Goal: Task Accomplishment & Management: Manage account settings

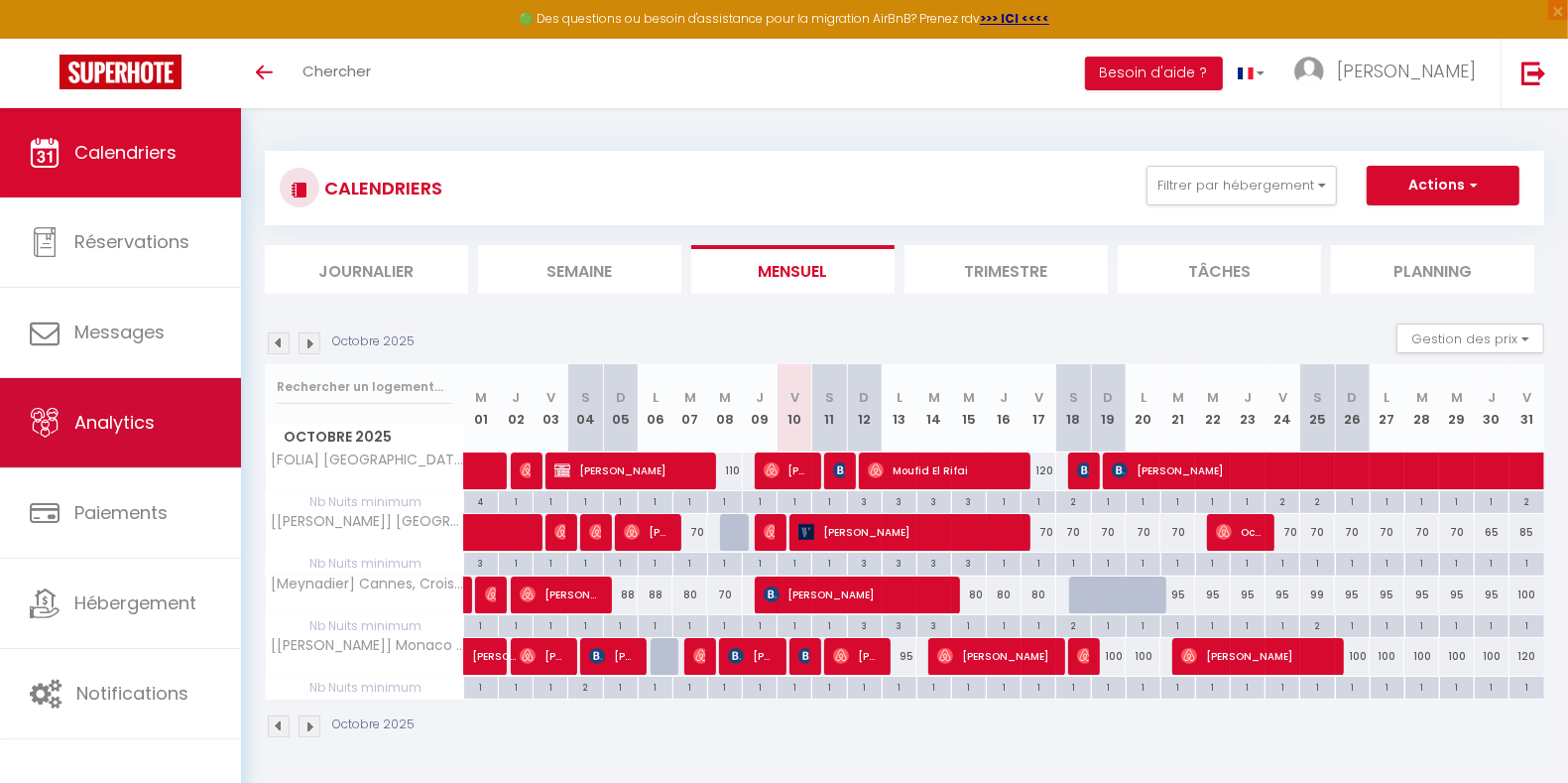
click at [164, 443] on link "Analytics" at bounding box center [121, 423] width 241 height 90
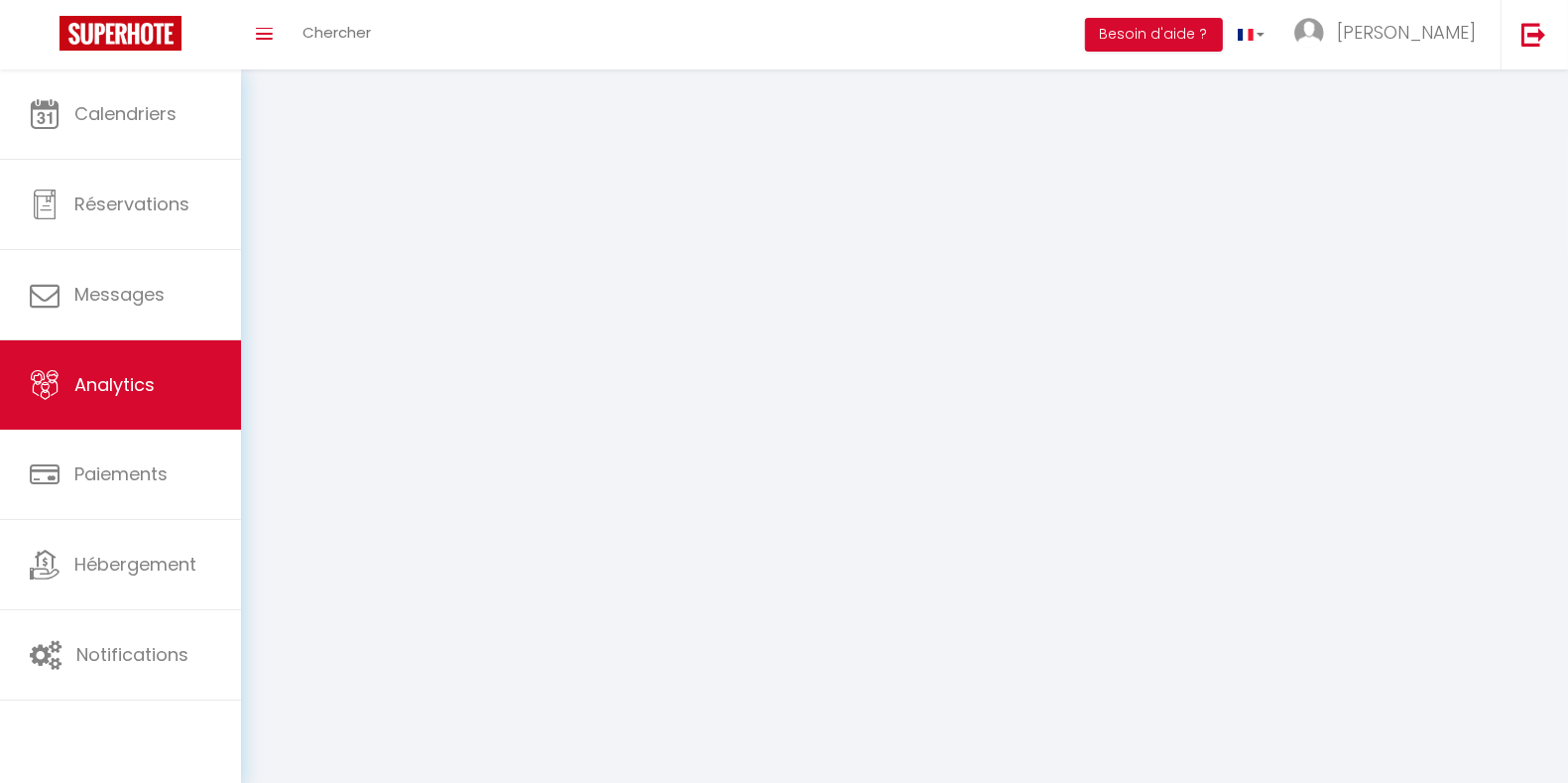
select select "2025"
select select "10"
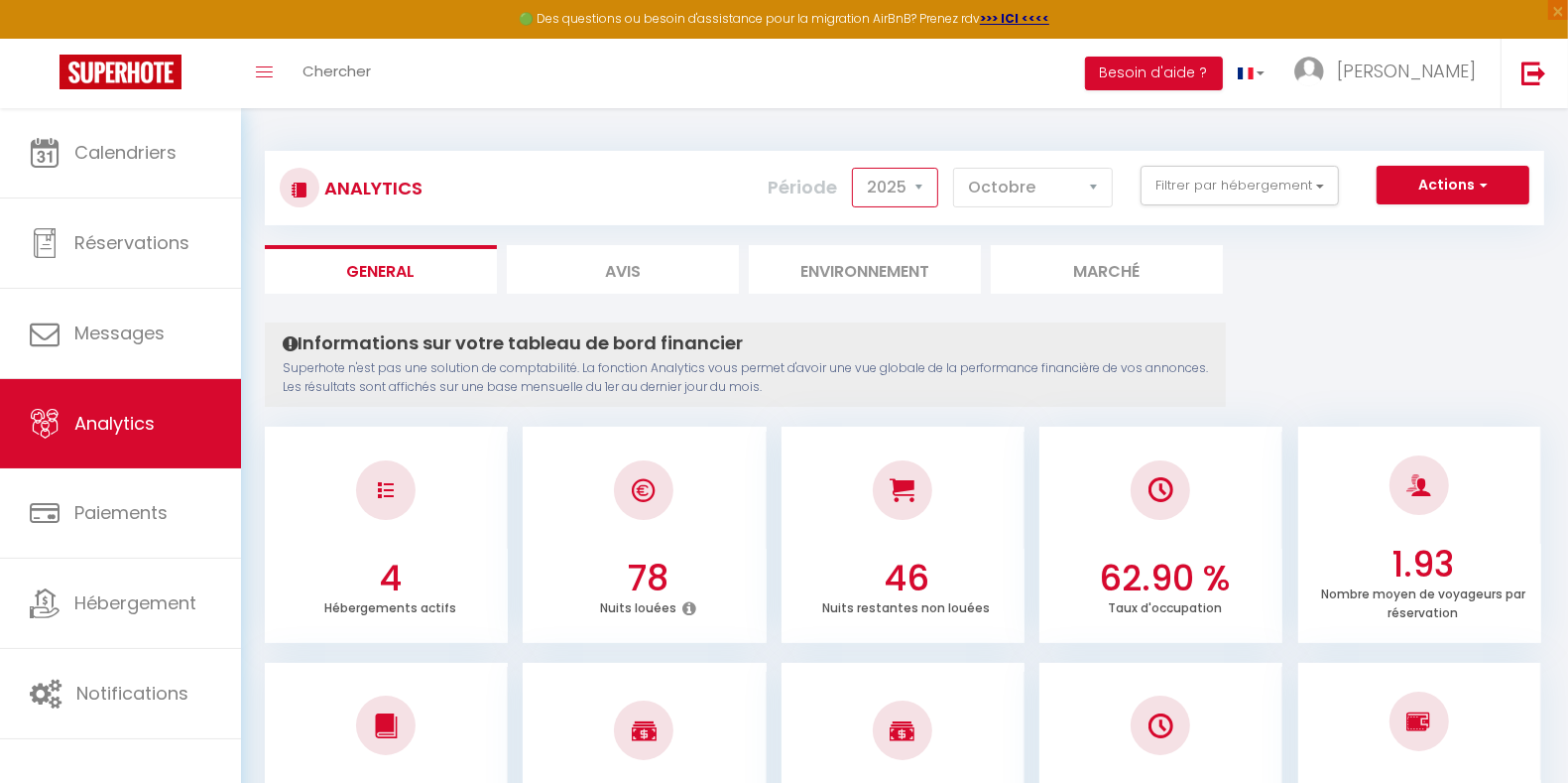
click at [923, 187] on select "2014 2015 2016 2017 2018 2019 2020 2021 2022 2023 2024 2025 2026 2027" at bounding box center [895, 188] width 87 height 40
select select "2024"
click at [857, 168] on select "2014 2015 2016 2017 2018 2019 2020 2021 2022 2023 2024 2025 2026 2027" at bounding box center [895, 188] width 87 height 40
click at [1061, 189] on select "Janvier Février Mars Avril Mai Juin Juillet Août Septembre Octobre Novembre Déc…" at bounding box center [1033, 188] width 159 height 40
select select "11"
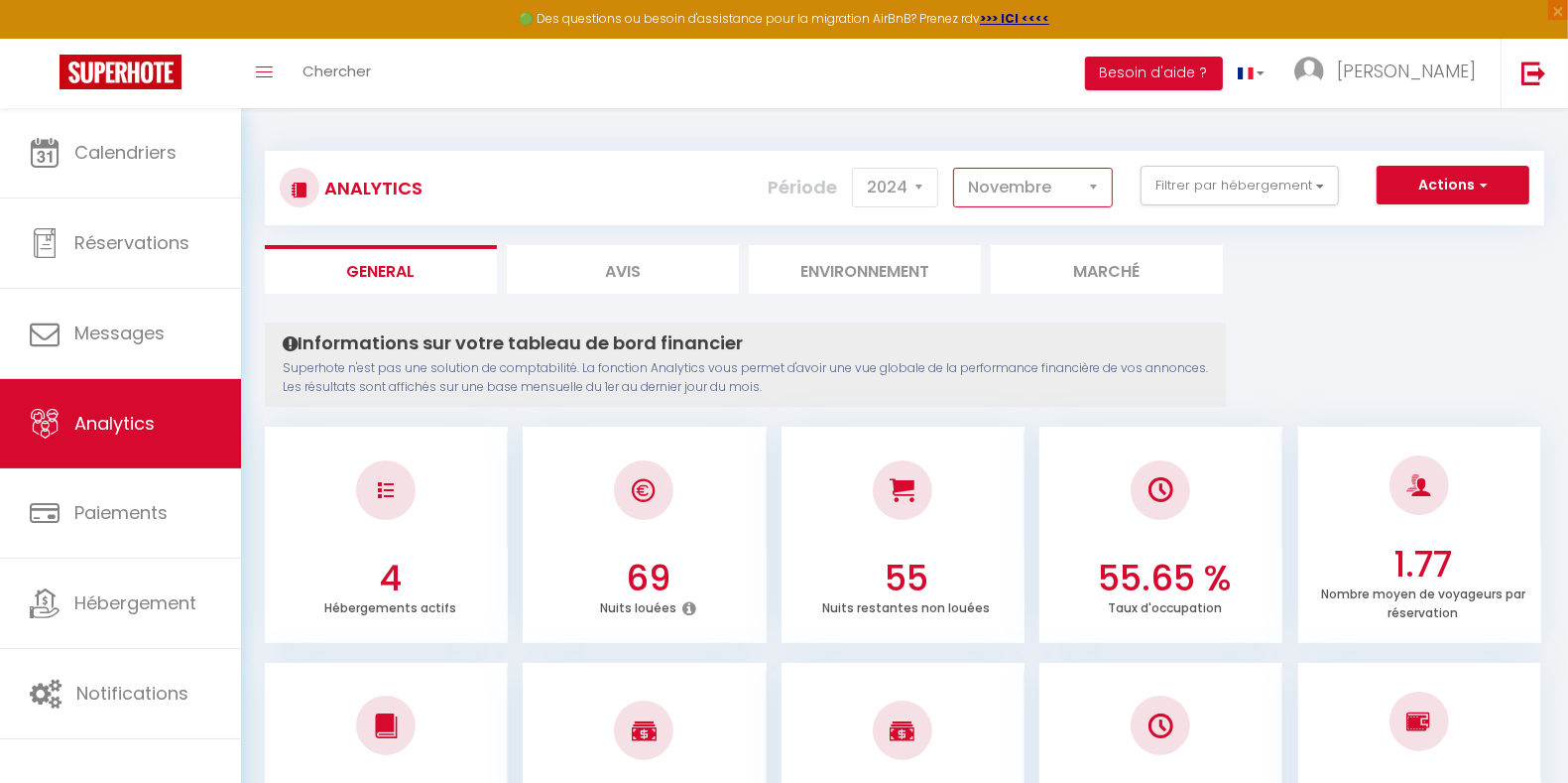
click at [957, 168] on select "Janvier Février Mars Avril Mai Juin Juillet Août Septembre Octobre Novembre Déc…" at bounding box center [1033, 188] width 159 height 40
click at [930, 184] on select "2014 2015 2016 2017 2018 2019 2020 2021 2022 2023 2024 2025 2026 2027" at bounding box center [895, 188] width 87 height 40
click at [857, 168] on select "2014 2015 2016 2017 2018 2019 2020 2021 2022 2023 2024 2025 2026 2027" at bounding box center [895, 188] width 87 height 40
click at [1018, 187] on select "Janvier Février Mars Avril Mai Juin Juillet Août Septembre Octobre Novembre Déc…" at bounding box center [1033, 188] width 159 height 40
click at [931, 178] on select "2014 2015 2016 2017 2018 2019 2020 2021 2022 2023 2024 2025 2026 2027" at bounding box center [895, 188] width 87 height 40
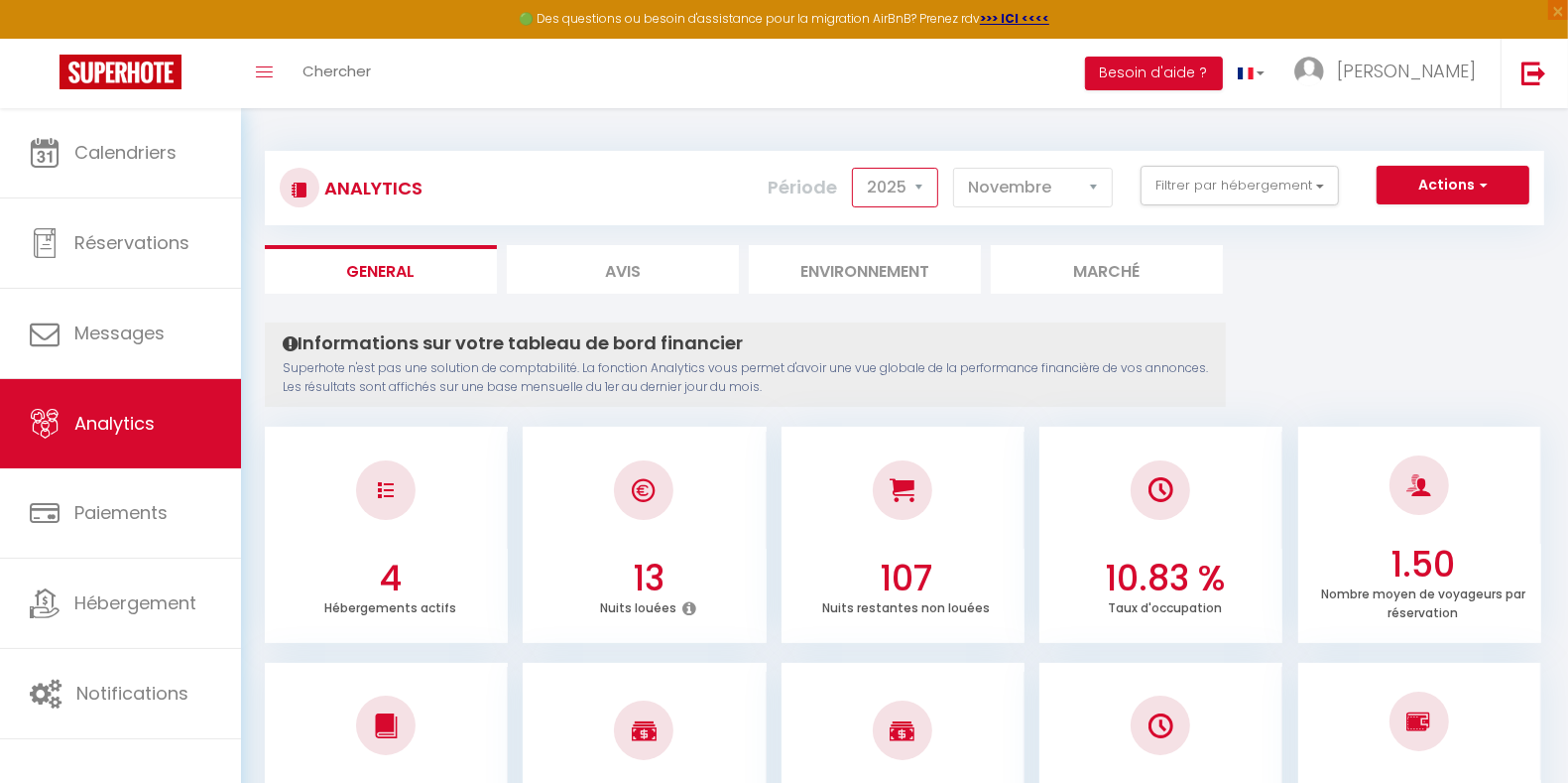
select select "2024"
click at [857, 168] on select "2014 2015 2016 2017 2018 2019 2020 2021 2022 2023 2024 2025 2026 2027" at bounding box center [895, 188] width 87 height 40
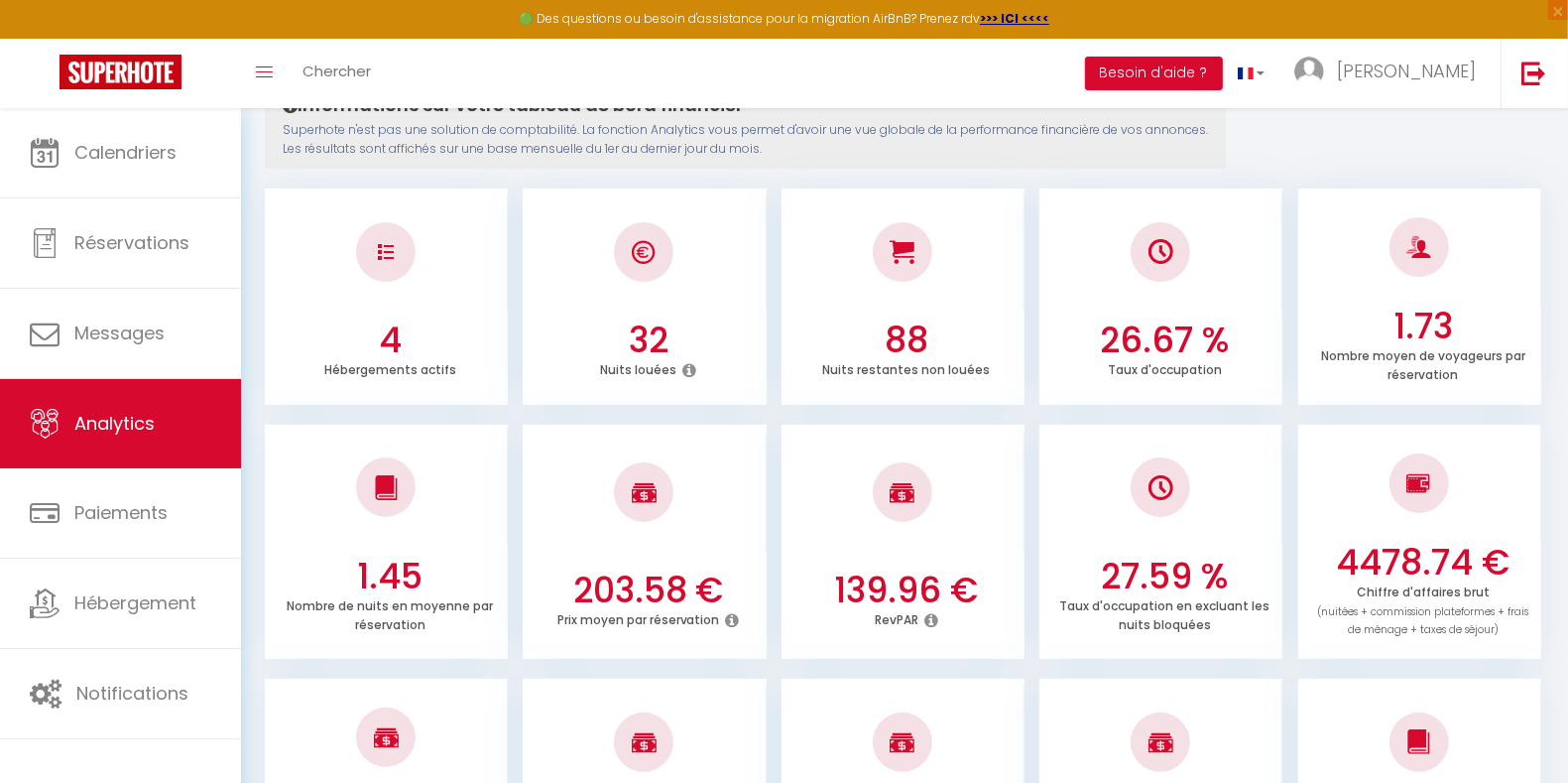
scroll to position [248, 0]
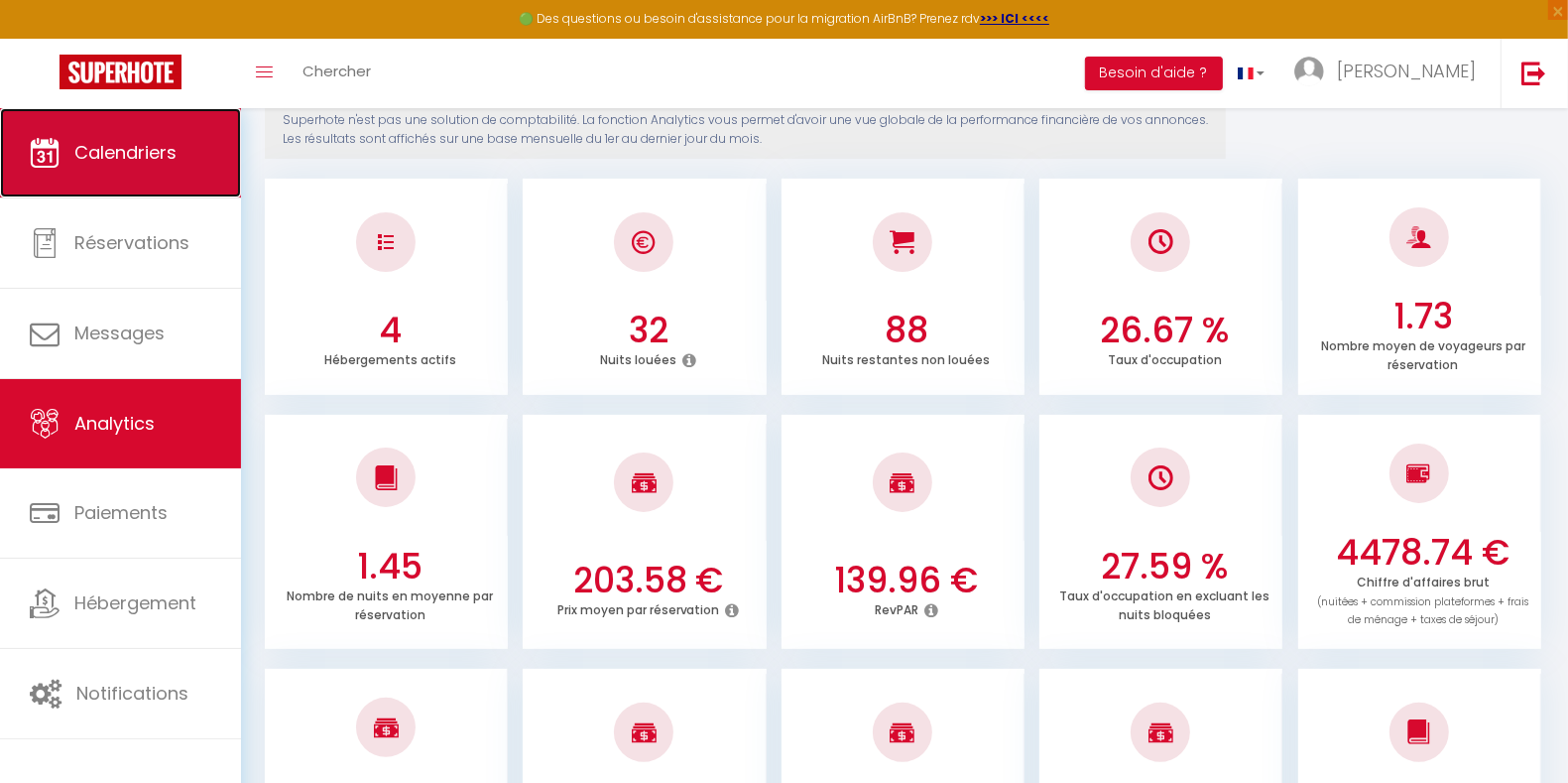
click at [157, 162] on span "Calendriers" at bounding box center [126, 152] width 102 height 25
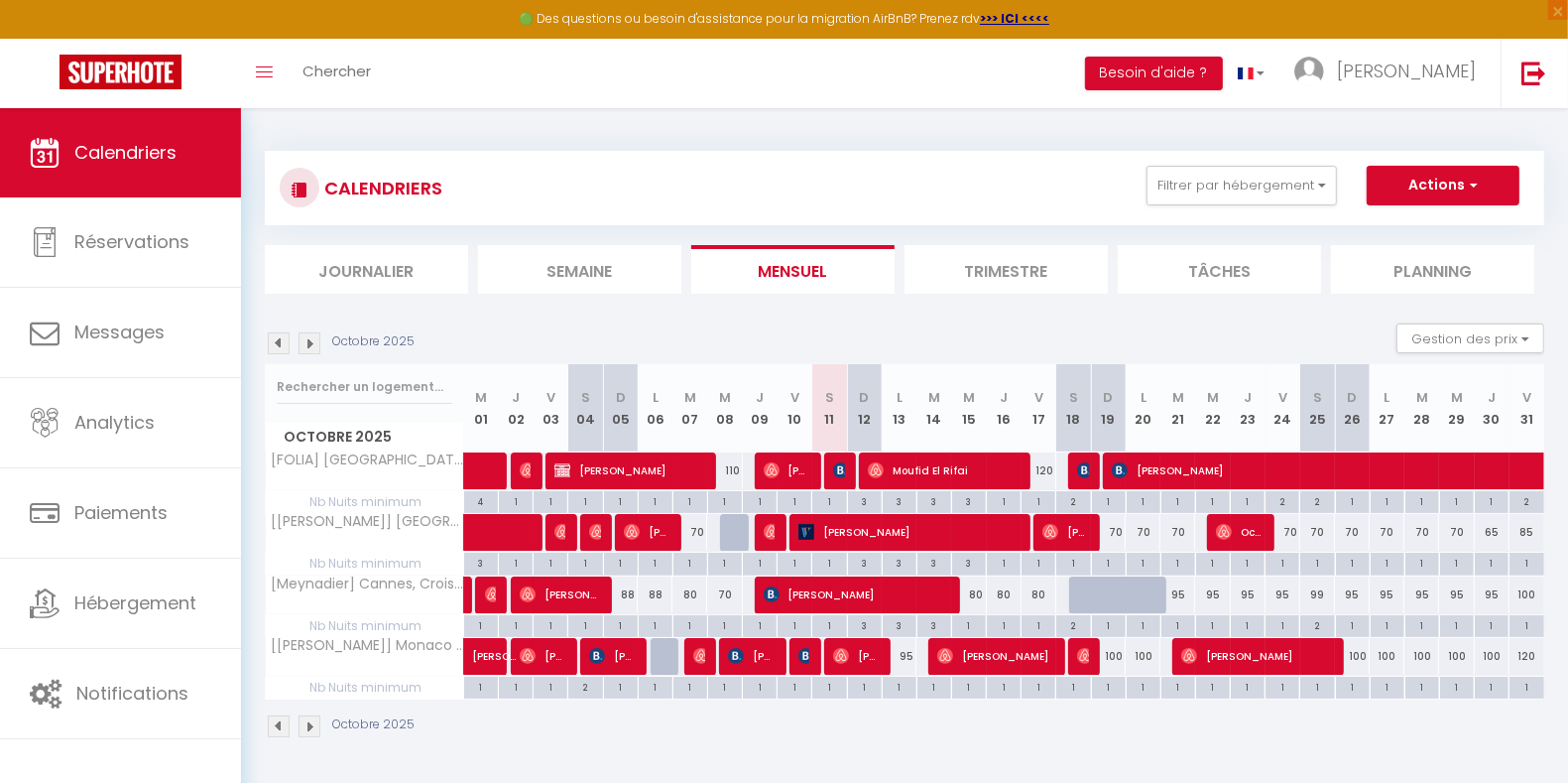
click at [312, 345] on img at bounding box center [309, 343] width 22 height 22
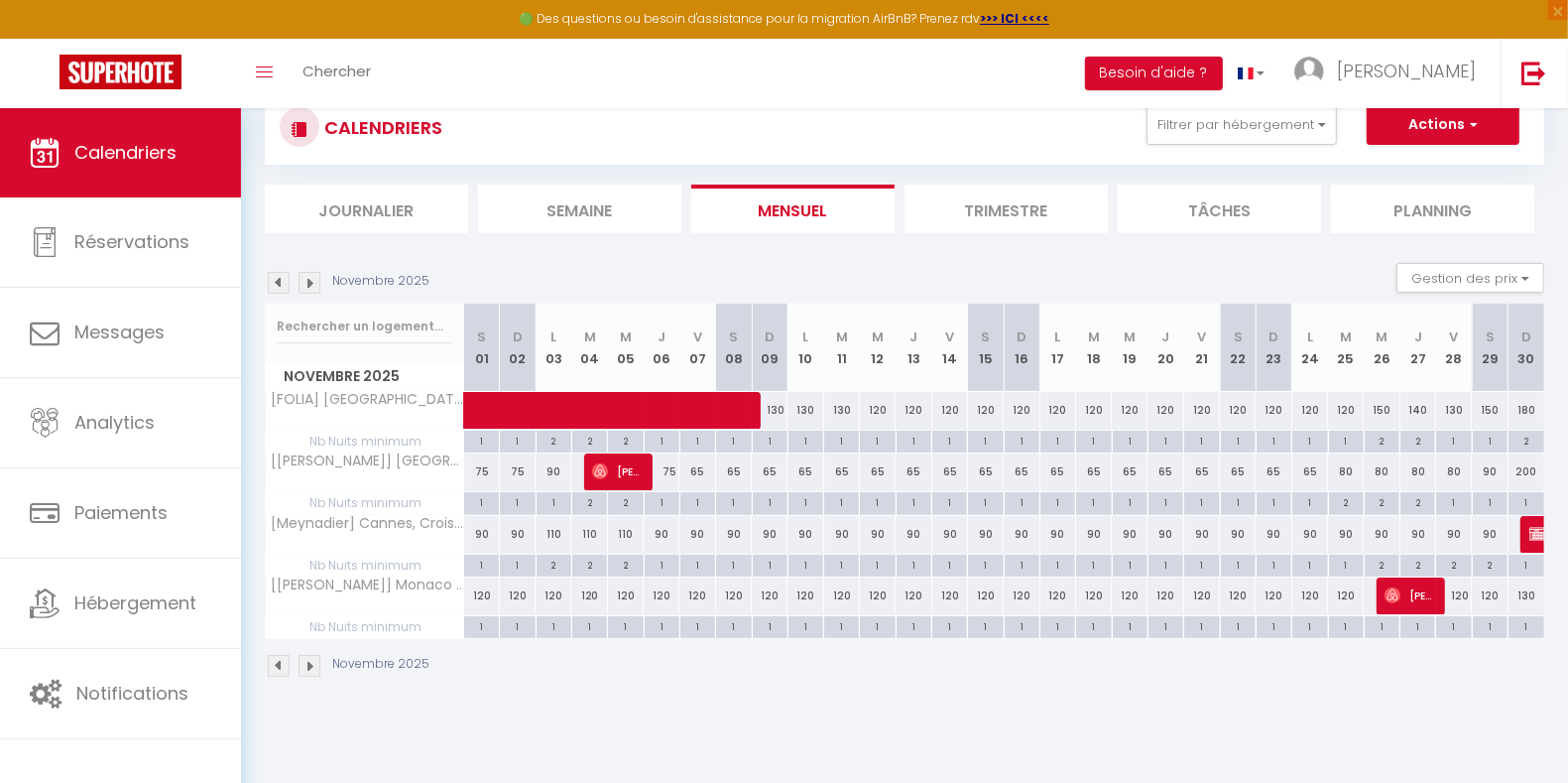
scroll to position [107, 0]
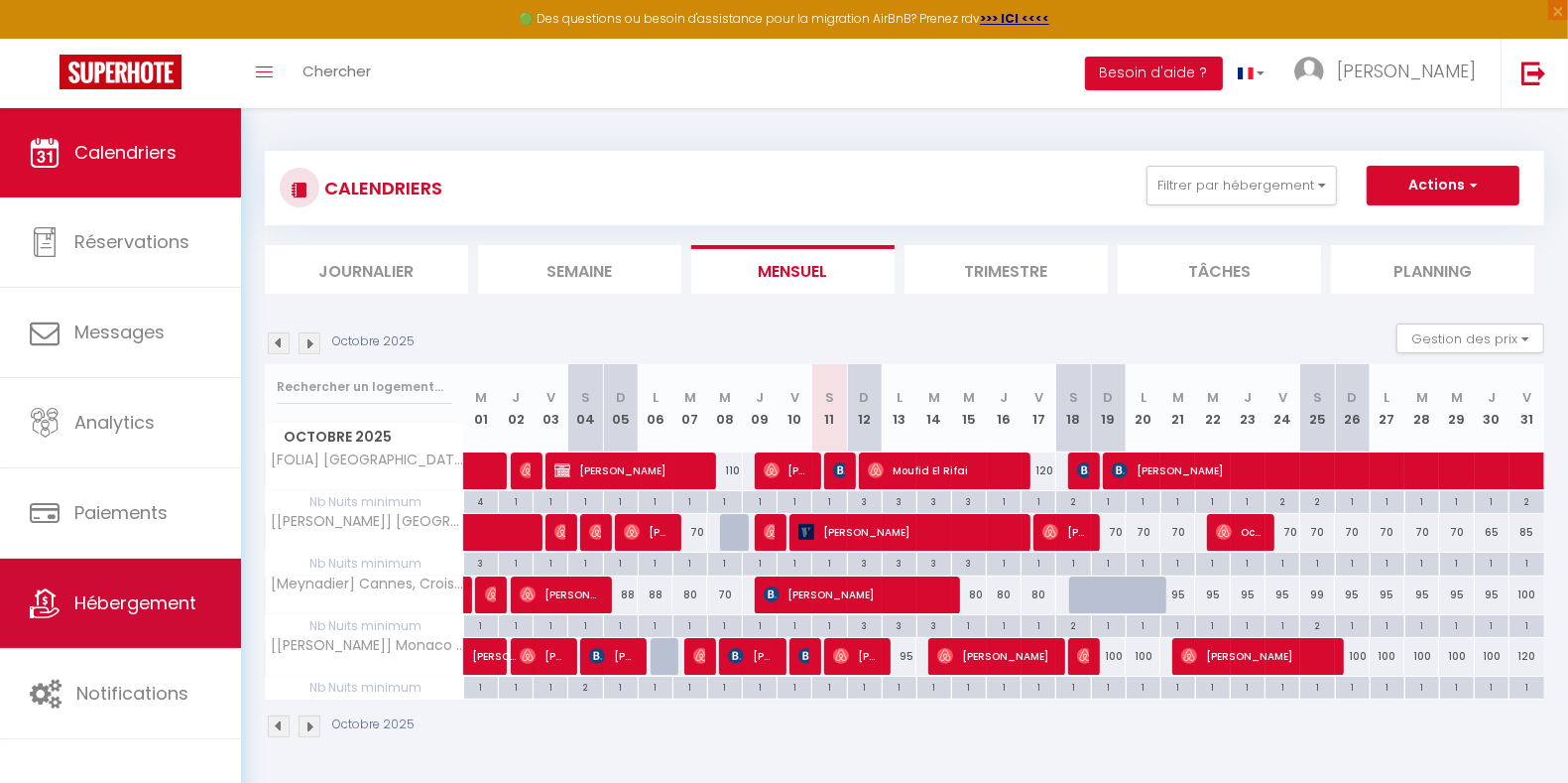
click at [165, 617] on link "Hébergement" at bounding box center [121, 603] width 241 height 90
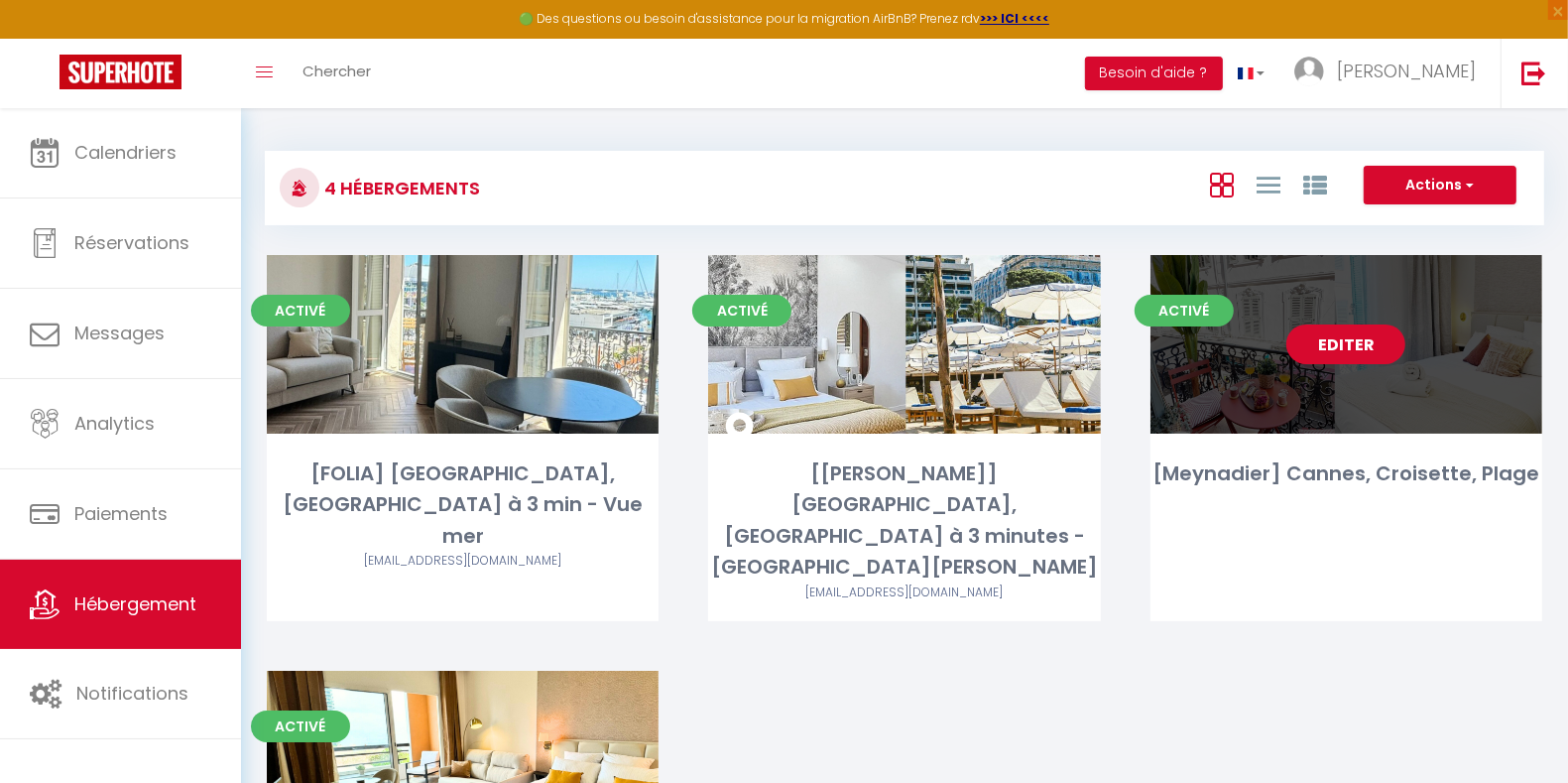
click at [1339, 347] on link "Editer" at bounding box center [1345, 344] width 119 height 40
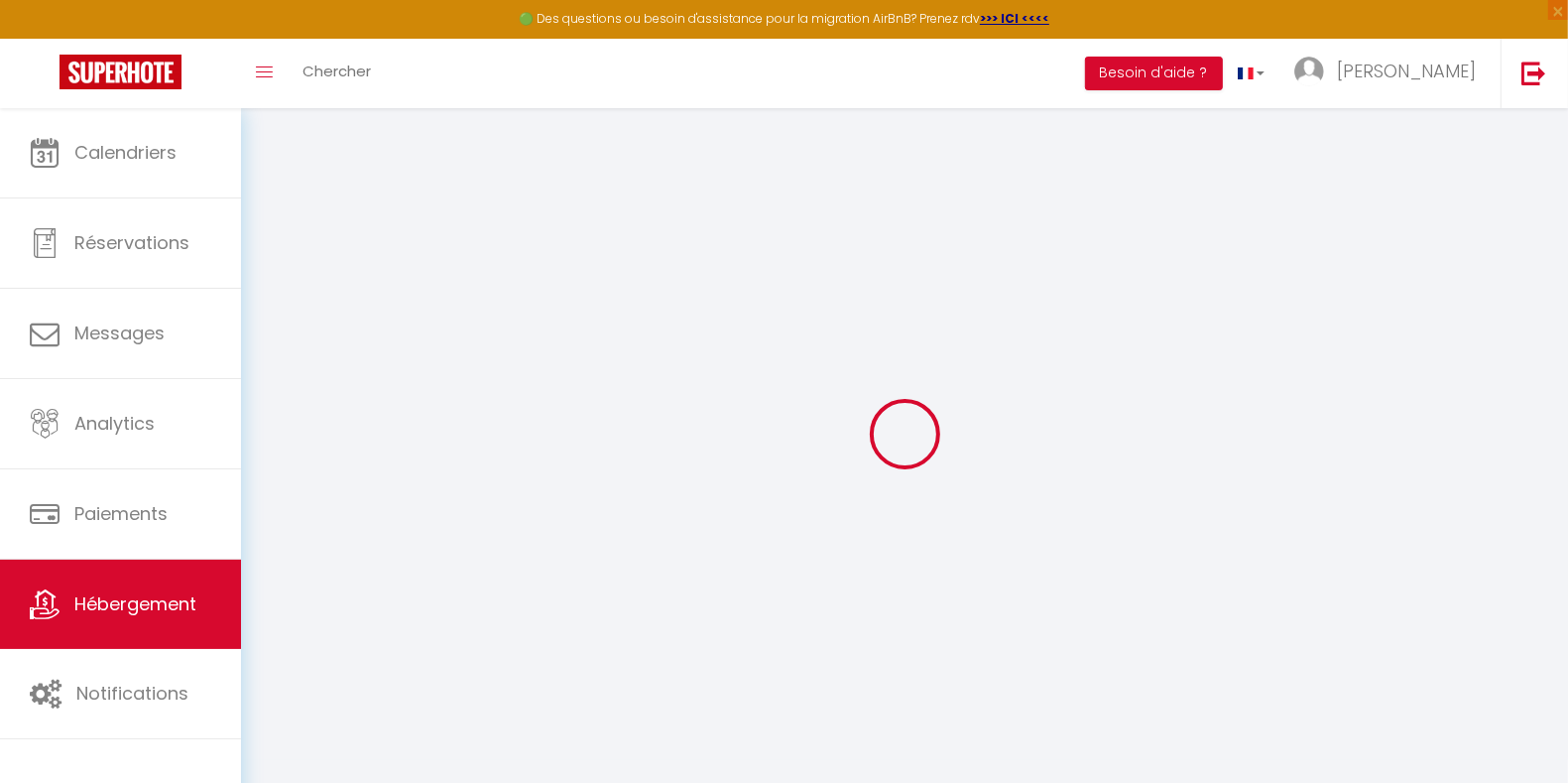
select select "+ 23 %"
select select "+ 31 %"
select select "+ 8 %"
select select "+ 15 %"
select select
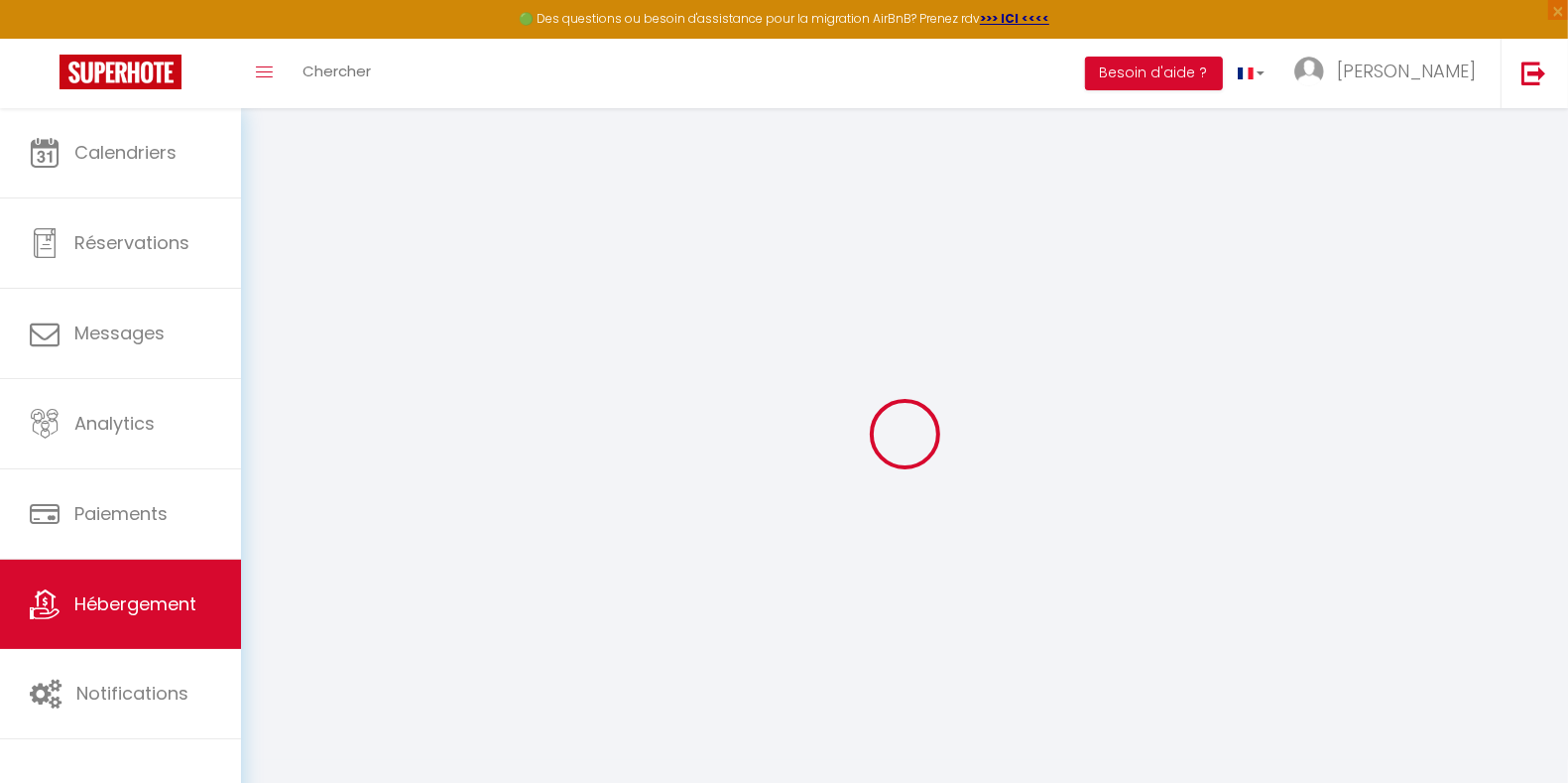
checkbox input "false"
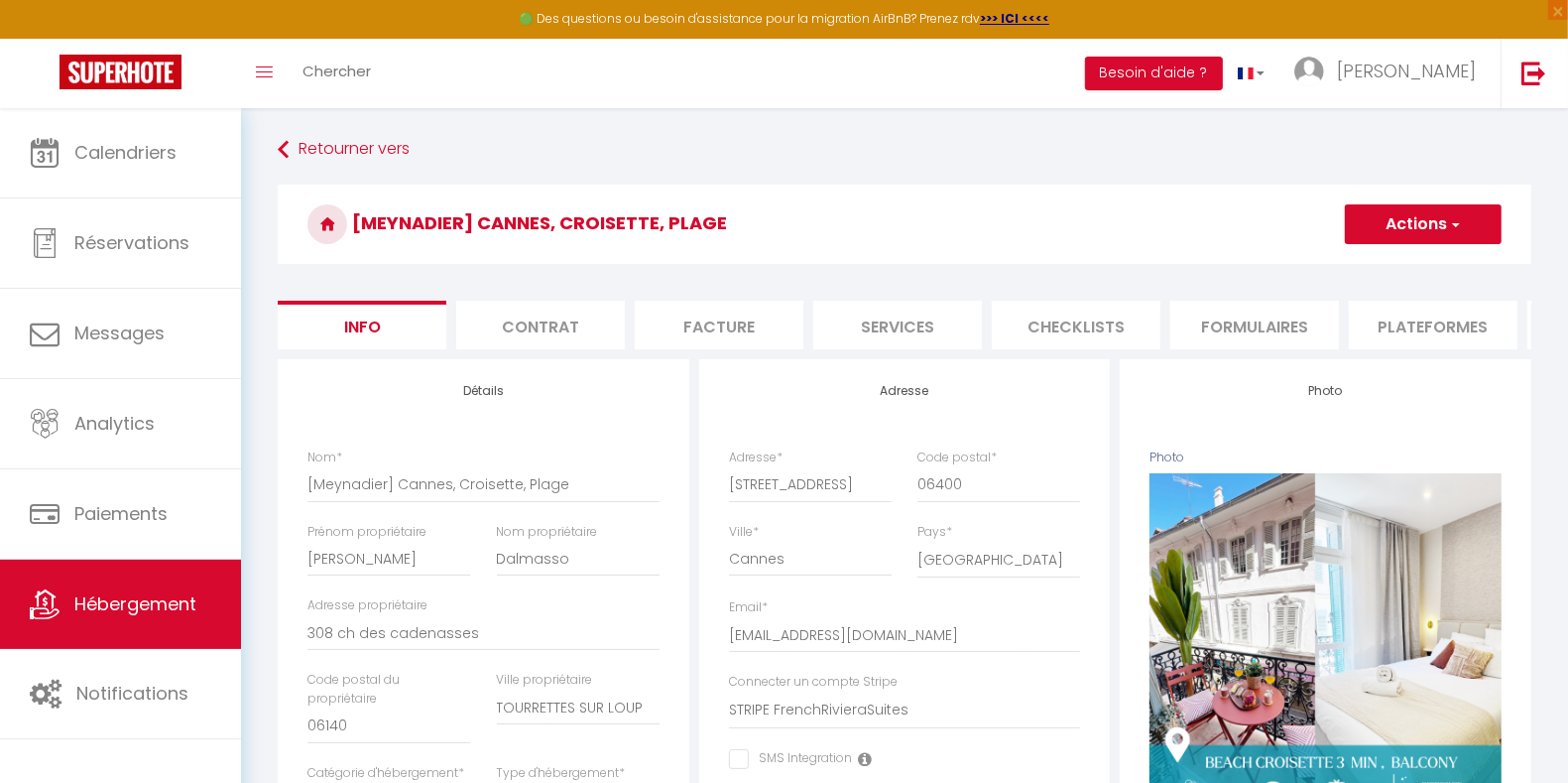
click at [1438, 322] on li "Plateformes" at bounding box center [1432, 324] width 168 height 49
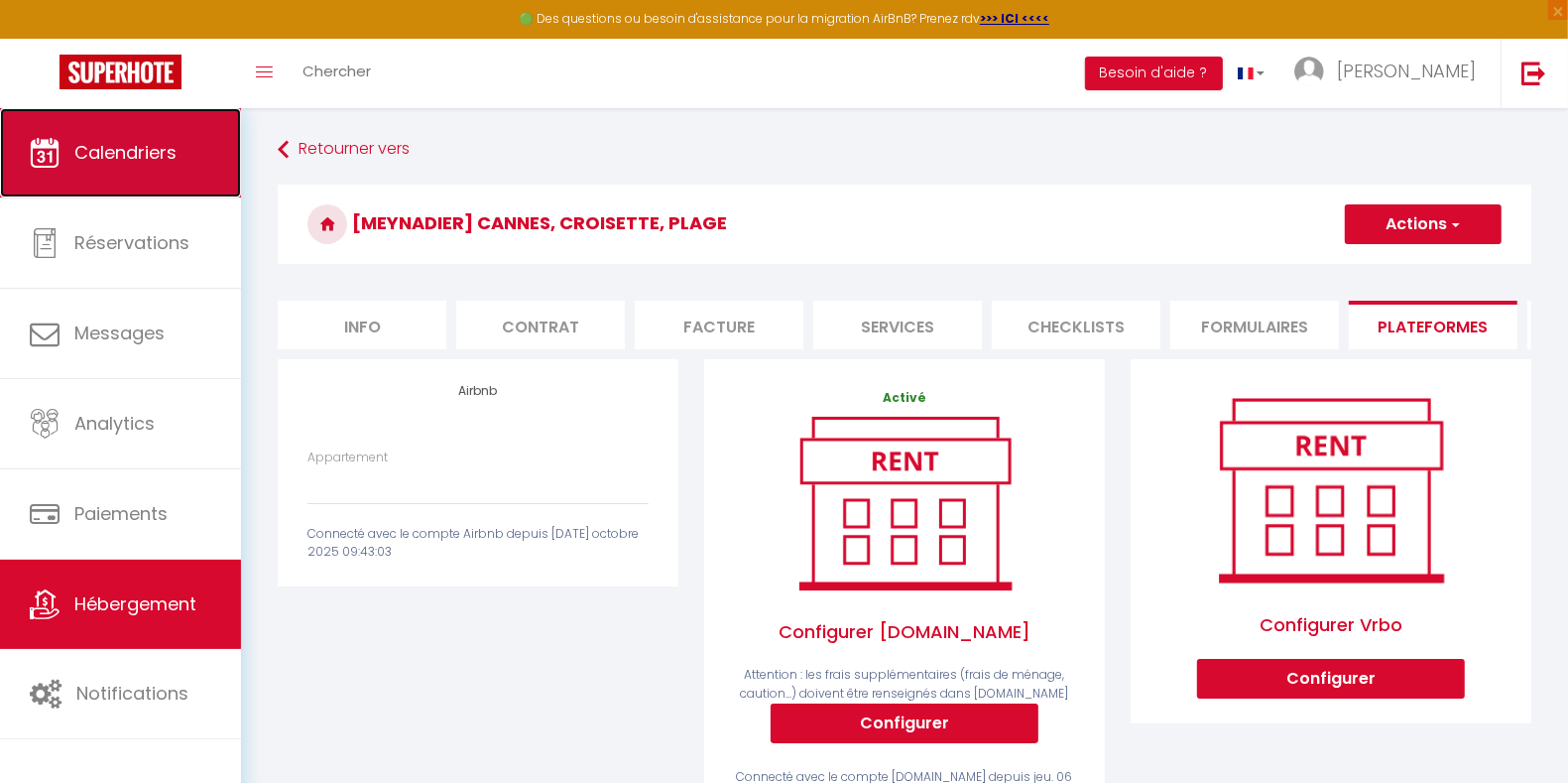
click at [148, 147] on span "Calendriers" at bounding box center [126, 152] width 102 height 25
